Goal: Transaction & Acquisition: Purchase product/service

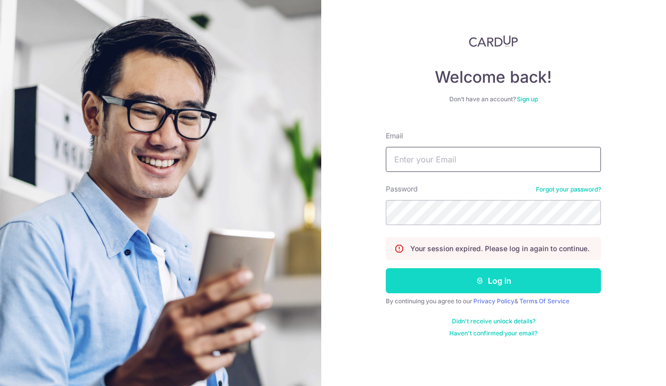
type input "[EMAIL_ADDRESS][DOMAIN_NAME]"
click at [444, 272] on button "Log in" at bounding box center [493, 280] width 215 height 25
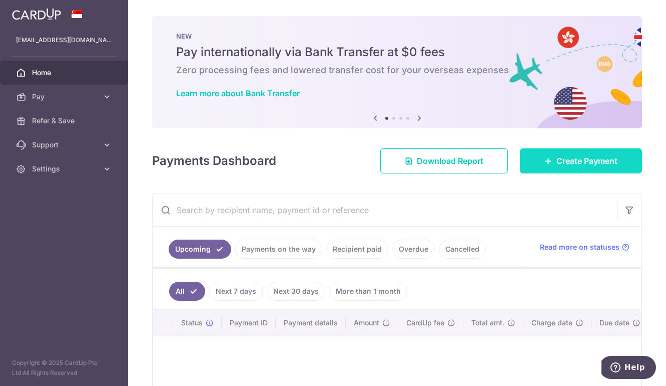
click at [566, 168] on link "Create Payment" at bounding box center [581, 160] width 122 height 25
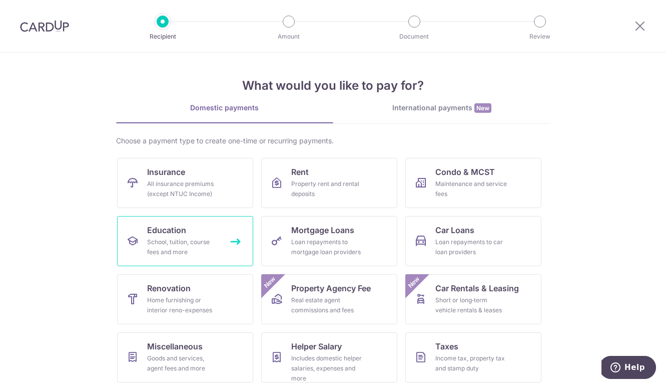
click at [204, 248] on div "School, tuition, course fees and more" at bounding box center [183, 247] width 72 height 20
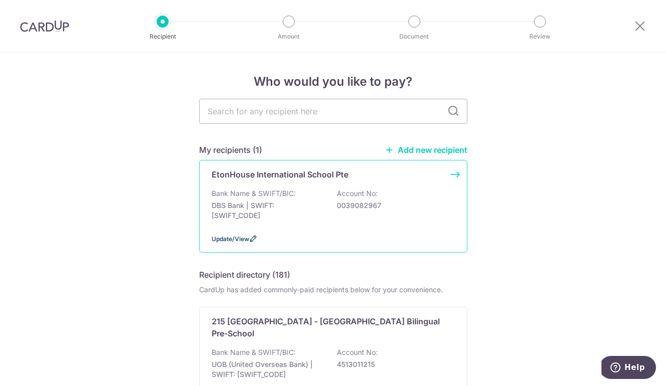
click at [228, 239] on span "Update/View" at bounding box center [231, 239] width 38 height 8
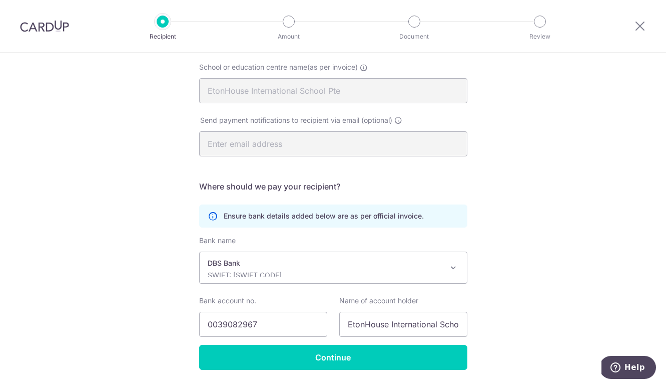
scroll to position [130, 0]
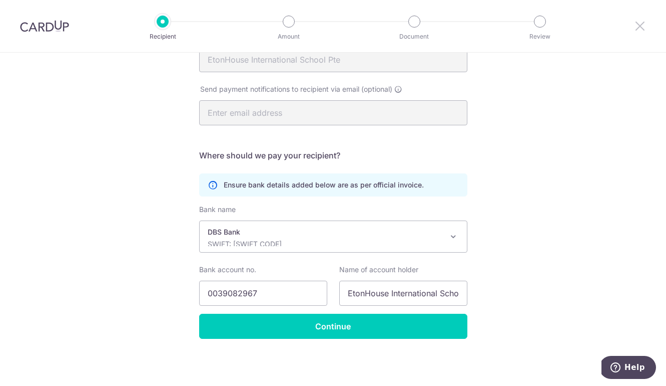
click at [643, 26] on icon at bounding box center [640, 26] width 12 height 13
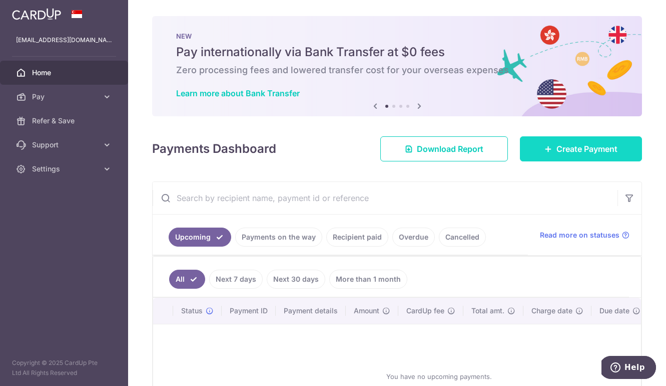
click at [550, 156] on link "Create Payment" at bounding box center [581, 148] width 122 height 25
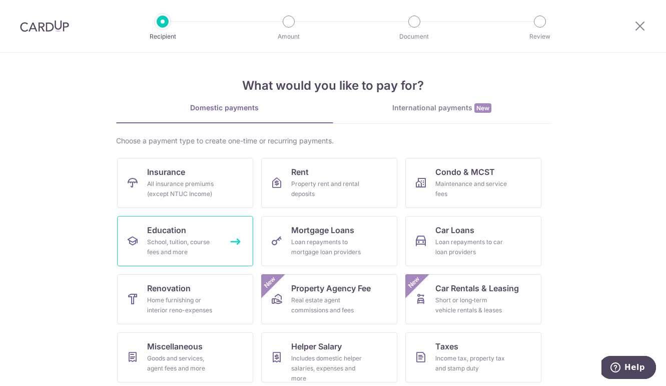
click at [181, 255] on div "School, tuition, course fees and more" at bounding box center [183, 247] width 72 height 20
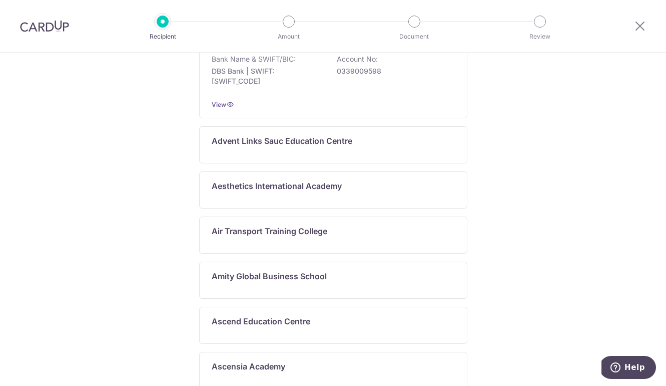
scroll to position [554, 0]
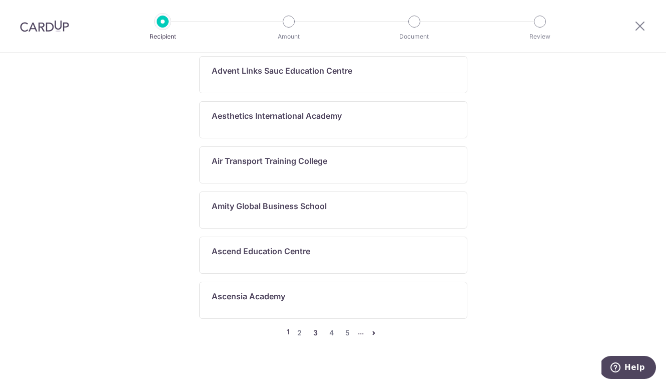
click at [314, 326] on link "3" at bounding box center [316, 332] width 12 height 12
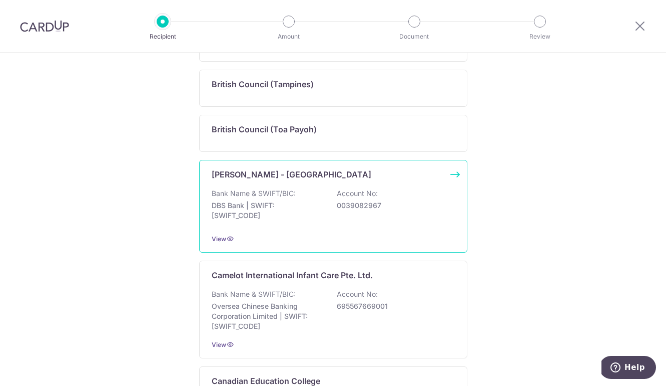
scroll to position [381, 0]
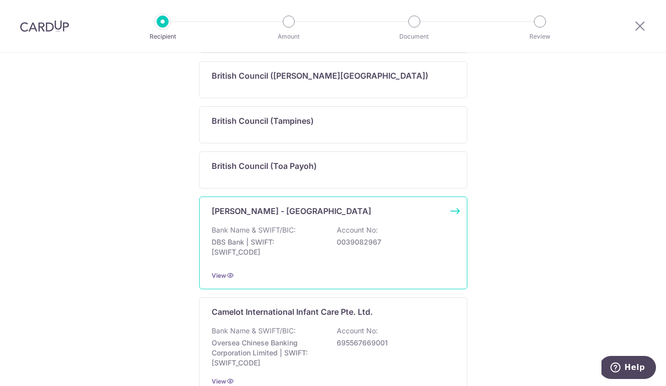
click at [345, 217] on div "Broadrick - EtonHouse International School Bank Name & SWIFT/BIC: DBS Bank | SW…" at bounding box center [333, 242] width 268 height 93
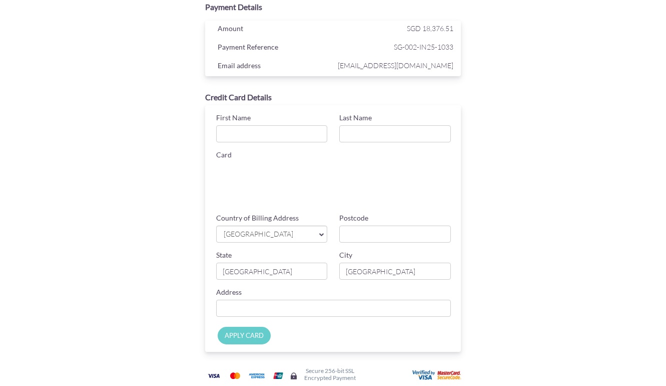
scroll to position [77, 0]
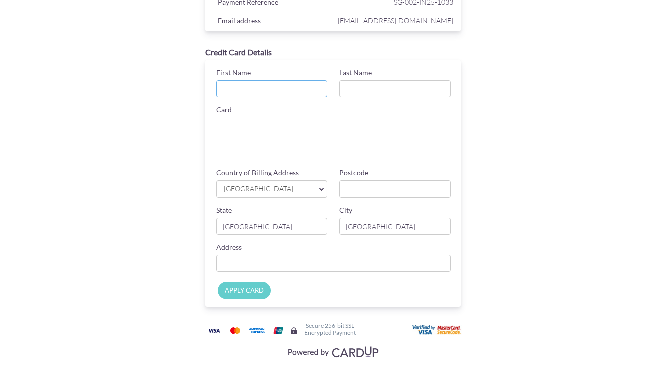
click at [259, 84] on input "First Name" at bounding box center [272, 88] width 112 height 17
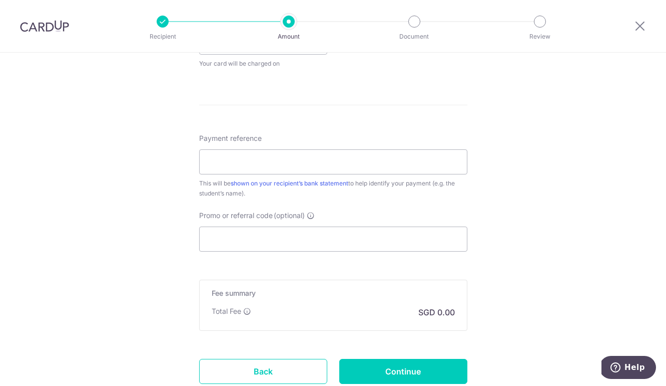
scroll to position [501, 0]
click at [336, 241] on input "Promo or referral code (optional)" at bounding box center [333, 237] width 268 height 25
click at [266, 168] on input "Payment reference" at bounding box center [333, 160] width 268 height 25
paste input "GET225"
type input "GET225"
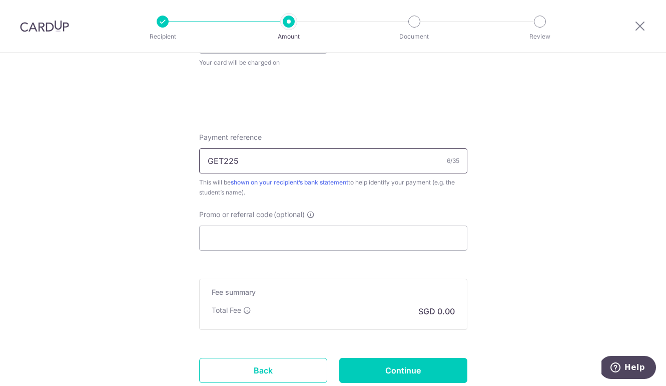
click at [229, 160] on input "GET225" at bounding box center [333, 160] width 268 height 25
click at [210, 239] on input "Promo or referral code (optional)" at bounding box center [333, 237] width 268 height 25
paste input "GET225"
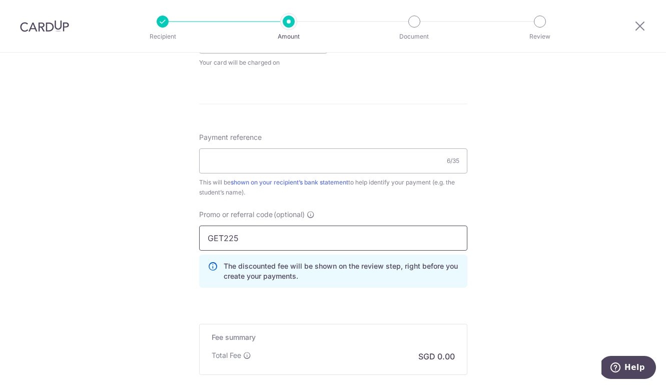
type input "GET225"
click at [501, 284] on div "Tell us more about your payment Enter payment amount SGD Select Card Select opt…" at bounding box center [333, 27] width 666 height 951
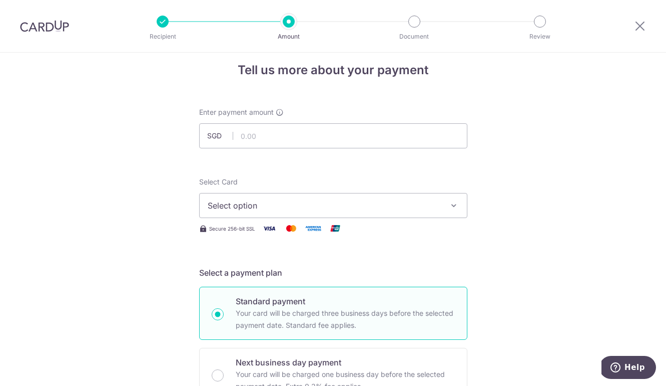
scroll to position [0, 0]
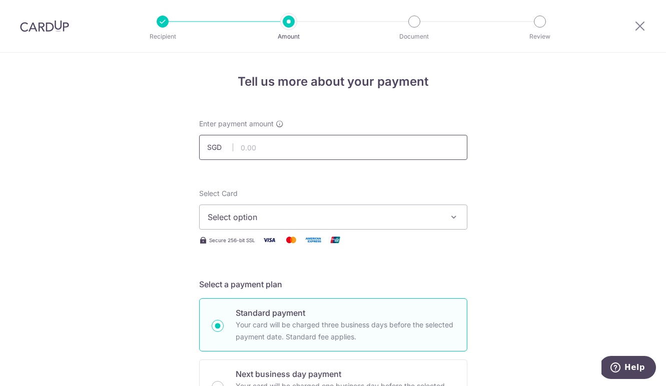
click at [313, 150] on input "text" at bounding box center [333, 147] width 268 height 25
paste input "18,376.51"
type input "18,376.51"
click at [431, 209] on button "Select option" at bounding box center [333, 216] width 268 height 25
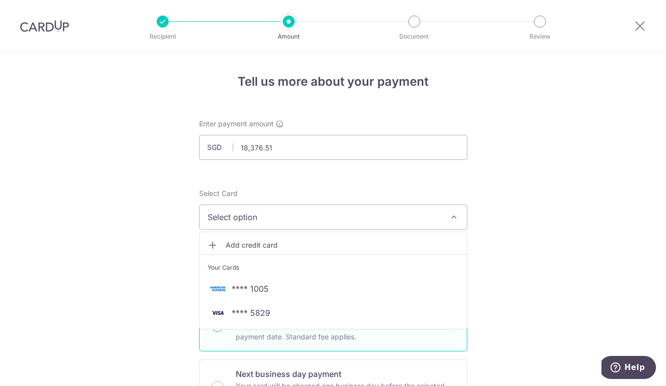
click at [212, 245] on icon at bounding box center [213, 245] width 10 height 10
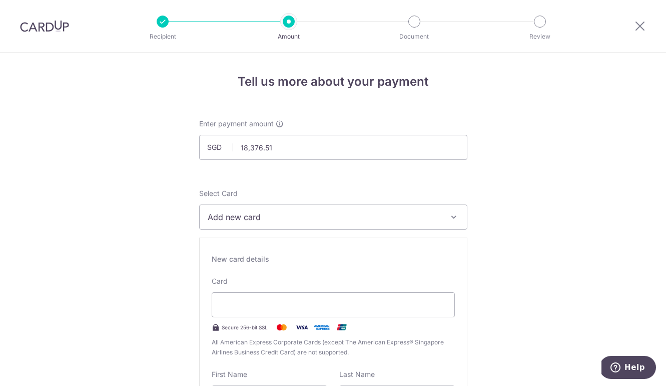
click at [437, 213] on span "Add new card" at bounding box center [324, 217] width 233 height 12
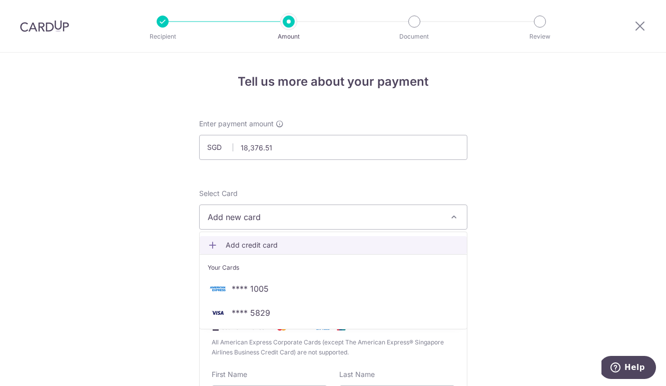
click at [275, 244] on span "Add credit card" at bounding box center [342, 245] width 233 height 10
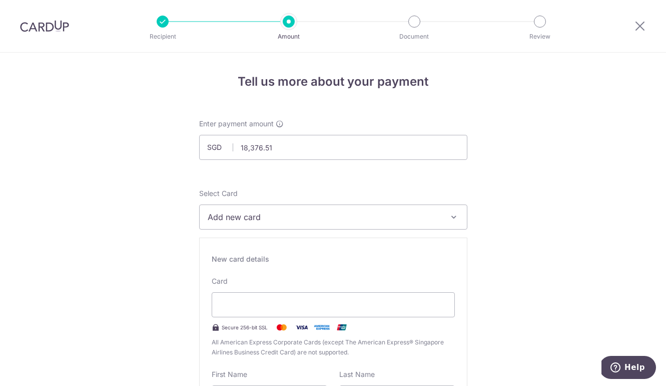
click at [459, 299] on div "New card details Card Secure 256-bit SSL All American Express Corporate Cards (…" at bounding box center [333, 380] width 268 height 287
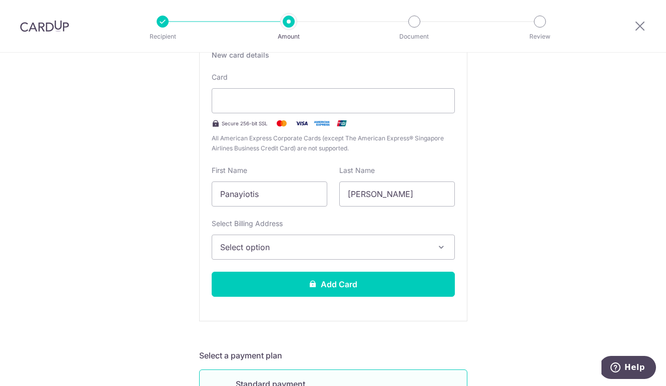
scroll to position [205, 0]
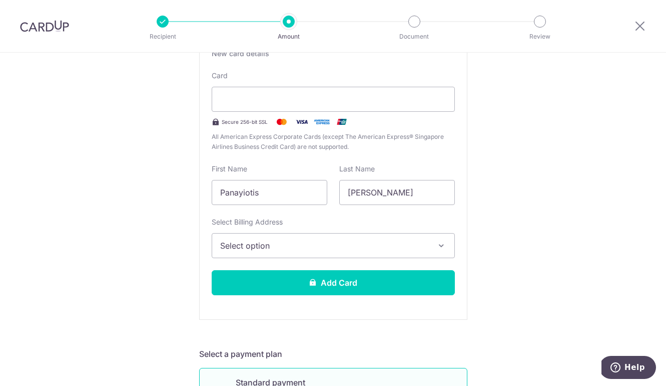
click at [361, 237] on button "Select option" at bounding box center [333, 245] width 243 height 25
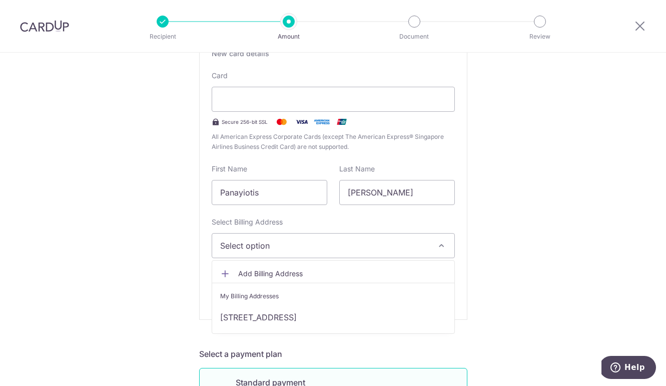
click at [283, 270] on span "Add Billing Address" at bounding box center [342, 273] width 208 height 10
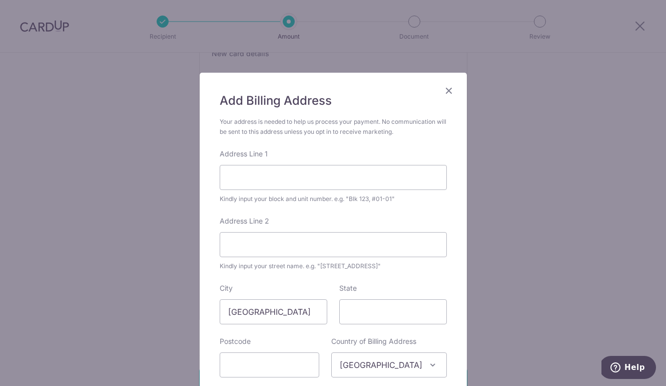
click at [282, 161] on div "Address Line 1 Kindly input your block and unit number. e.g. "Blk 123, #01-01"" at bounding box center [333, 176] width 227 height 55
click at [274, 174] on input "Address Line 1" at bounding box center [333, 177] width 227 height 25
type input "88 ST. PATRICK'S ROAD"
type input "APT 02-54"
type input "424185"
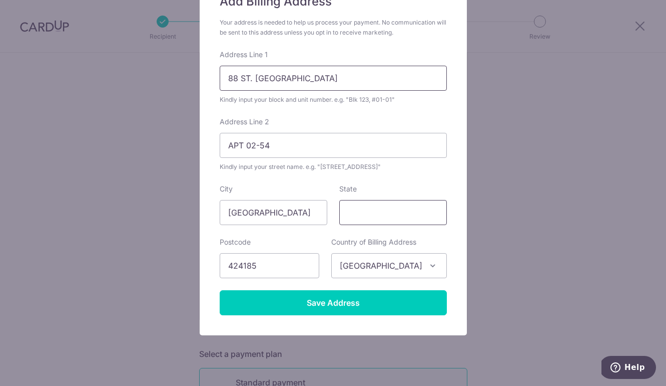
scroll to position [110, 0]
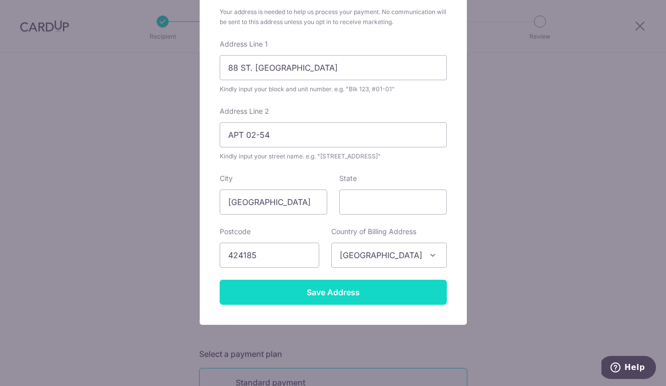
click at [343, 300] on input "Save Address" at bounding box center [333, 291] width 227 height 25
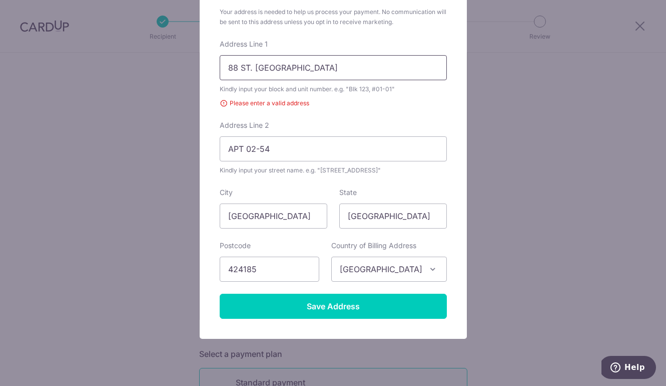
click at [355, 62] on input "88 ST. PATRICK'S ROAD" at bounding box center [333, 67] width 227 height 25
click at [344, 65] on input "88 ST. PATRICK'S ROAD" at bounding box center [333, 67] width 227 height 25
type input "88 ST. PATRICK'S ROAD #02-54"
click at [308, 151] on input "APT 02-54" at bounding box center [333, 148] width 227 height 25
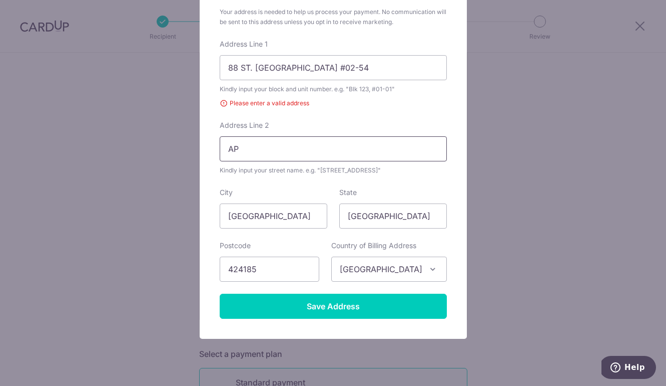
type input "A"
click at [361, 110] on form "Your address is needed to help us process your payment. No communication will b…" at bounding box center [333, 162] width 227 height 311
click at [346, 149] on input "Address Line 2" at bounding box center [333, 148] width 227 height 25
click at [482, 155] on div "Add Billing Address Your address is needed to help us process your payment. No …" at bounding box center [333, 193] width 666 height 386
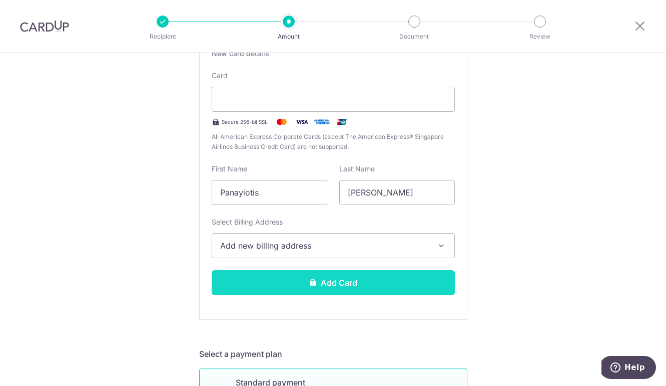
click at [367, 285] on button "Add Card" at bounding box center [333, 282] width 243 height 25
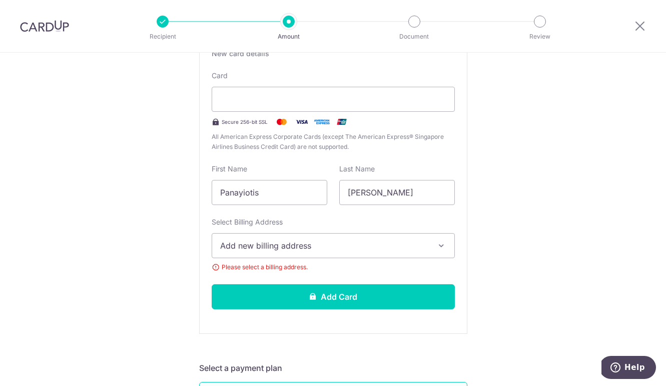
click at [320, 246] on span "Add new billing address" at bounding box center [324, 245] width 208 height 12
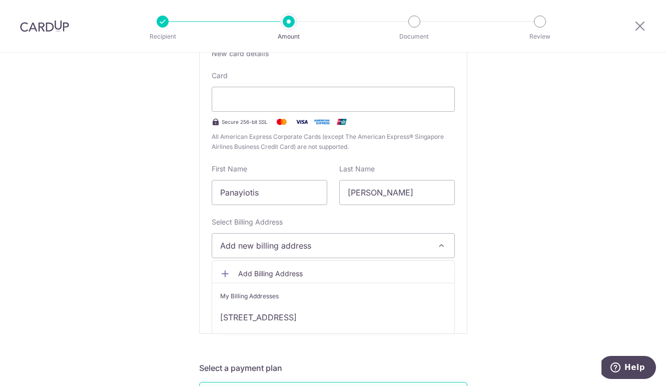
click at [287, 271] on span "Add Billing Address" at bounding box center [342, 273] width 208 height 10
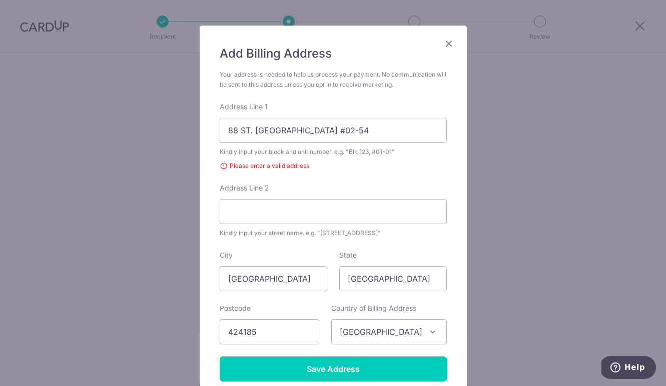
scroll to position [135, 0]
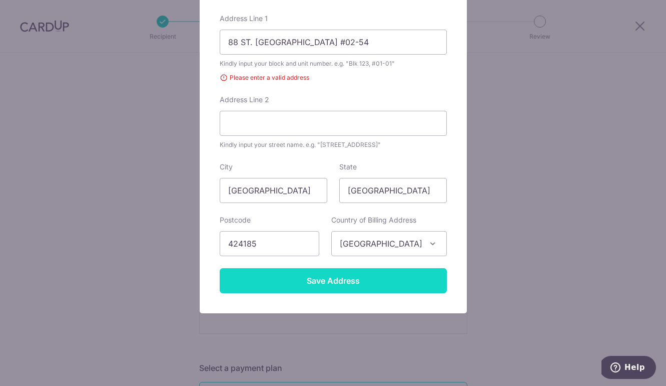
click at [315, 289] on input "Save Address" at bounding box center [333, 280] width 227 height 25
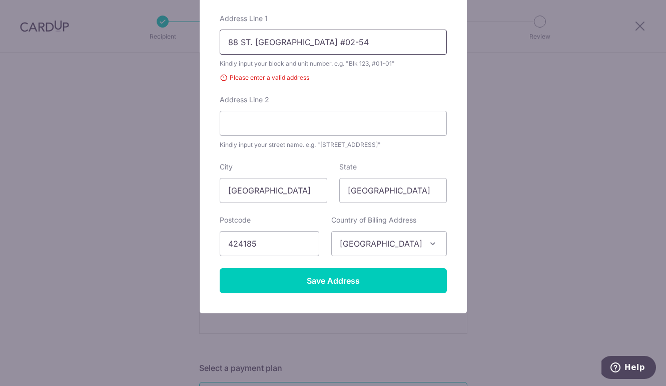
click at [255, 41] on input "88 ST. PATRICK'S ROAD #02-54" at bounding box center [333, 42] width 227 height 25
click at [287, 43] on input "88 ST PATRICK'S ROAD #02-54" at bounding box center [333, 42] width 227 height 25
click at [407, 37] on input "88 ST PATRICKS ROAD #02-54" at bounding box center [333, 42] width 227 height 25
type input "88 ST PATRICKS ROAD #02-54"
click at [434, 65] on div "Kindly input your block and unit number. e.g. "Blk 123, #01-01"" at bounding box center [333, 64] width 227 height 10
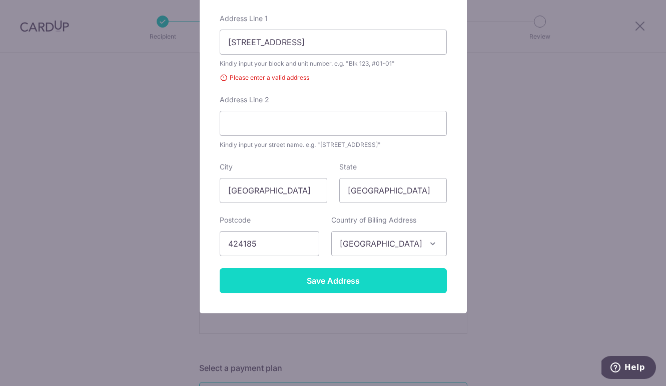
click at [327, 279] on input "Save Address" at bounding box center [333, 280] width 227 height 25
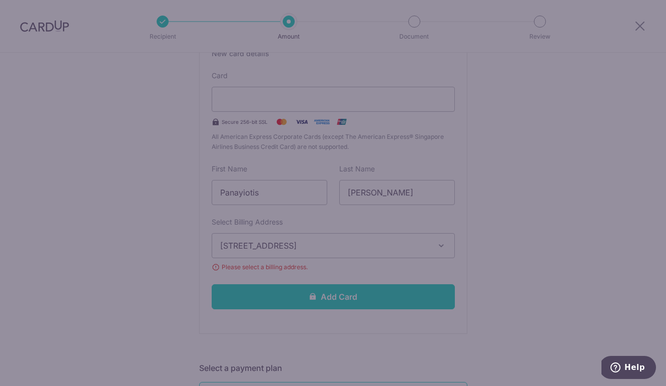
scroll to position [0, 0]
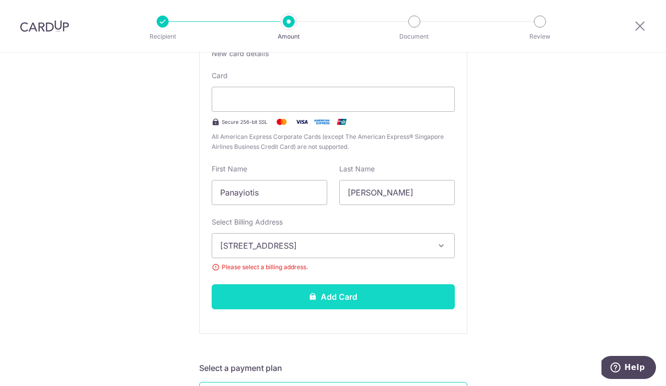
click at [356, 295] on button "Add Card" at bounding box center [333, 296] width 243 height 25
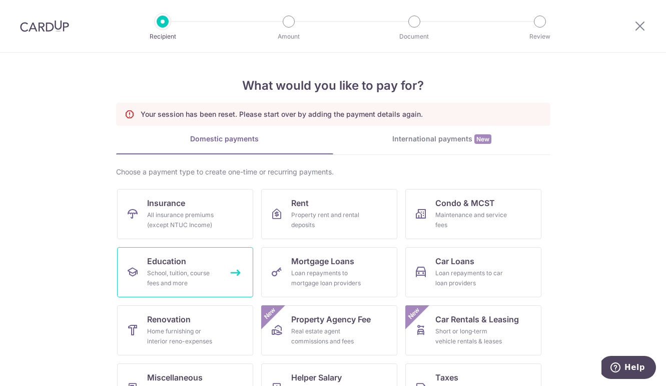
click at [208, 274] on div "School, tuition, course fees and more" at bounding box center [183, 278] width 72 height 20
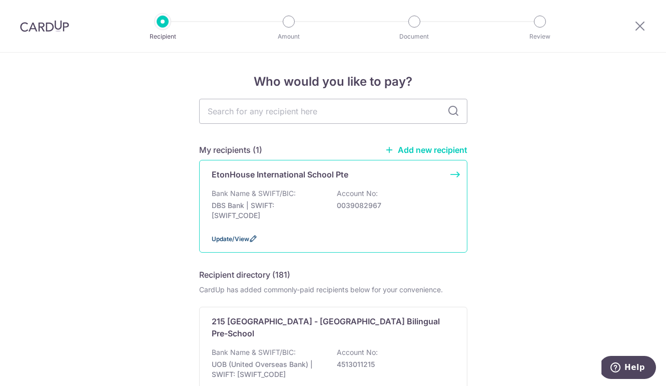
click at [233, 238] on span "Update/View" at bounding box center [231, 239] width 38 height 8
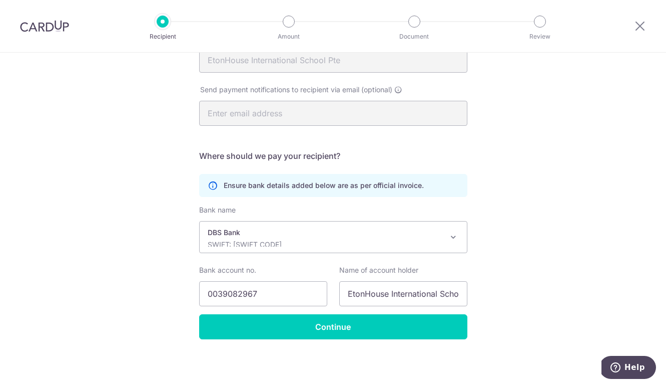
scroll to position [130, 0]
click at [271, 304] on input "0039082967" at bounding box center [263, 292] width 128 height 25
paste input "88542801865"
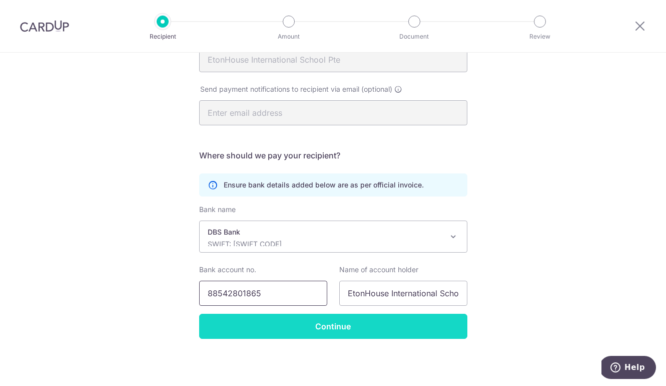
type input "88542801865"
click at [293, 326] on form "Who should we send this education payment to? School or education centre name(a…" at bounding box center [333, 172] width 268 height 331
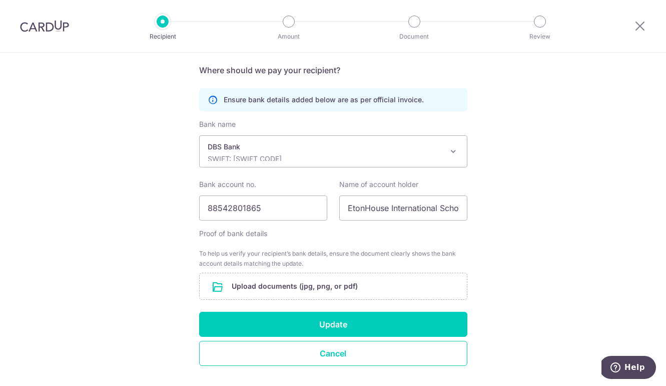
scroll to position [242, 0]
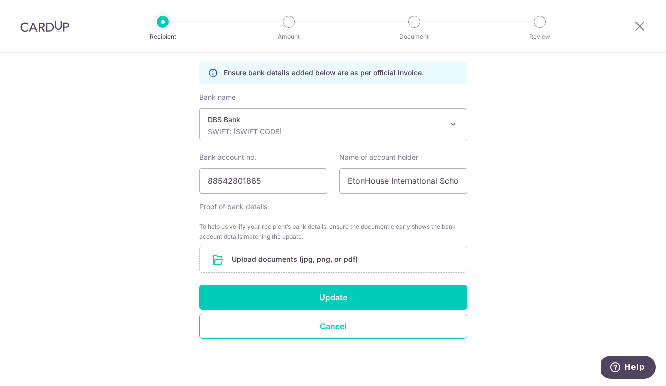
click at [484, 202] on div "Recipient Details Your recipient does not need a CardUp account to receive your…" at bounding box center [333, 98] width 666 height 575
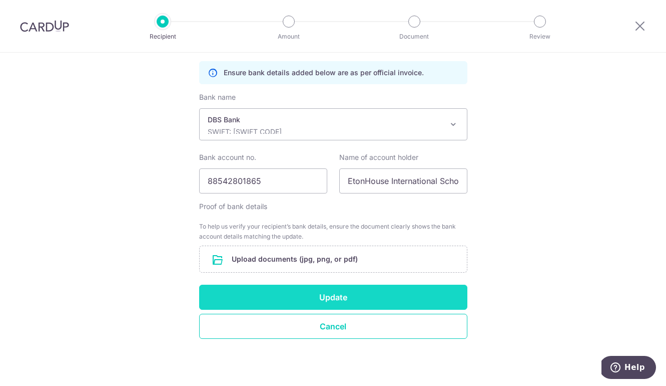
click at [335, 304] on button "Update" at bounding box center [333, 296] width 268 height 25
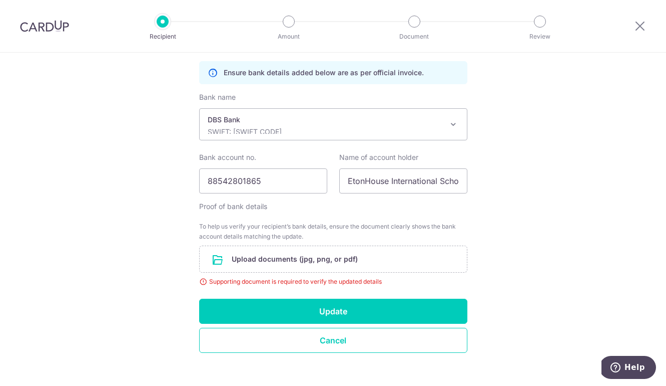
click at [311, 283] on div "Supporting document is required to verify the updated details" at bounding box center [333, 281] width 268 height 10
click at [311, 263] on input "file" at bounding box center [333, 259] width 267 height 26
click at [542, 130] on div "Recipient Details Your recipient does not need a CardUp account to receive your…" at bounding box center [333, 105] width 666 height 589
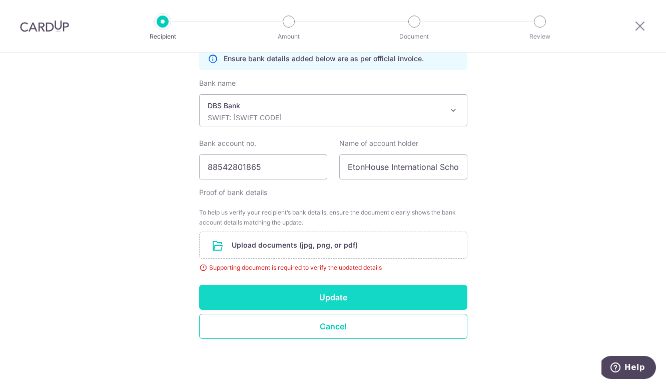
click at [348, 287] on button "Update" at bounding box center [333, 296] width 268 height 25
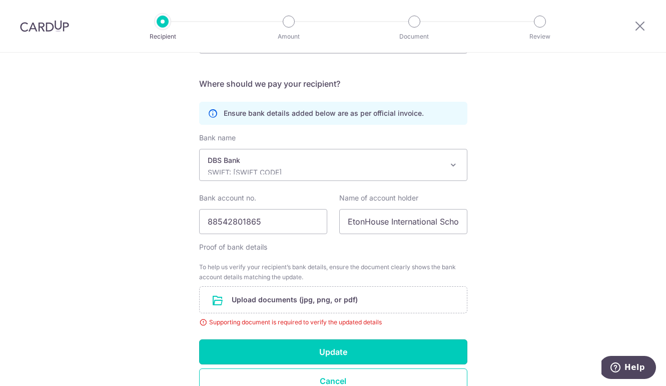
scroll to position [221, 0]
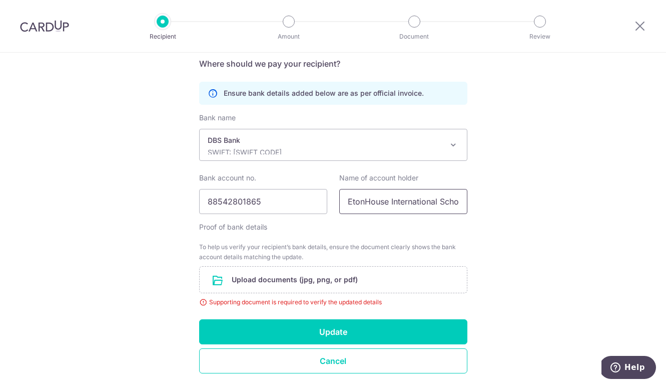
click at [411, 199] on input "EtonHouse International School Pte" at bounding box center [403, 201] width 128 height 25
